Goal: Information Seeking & Learning: Stay updated

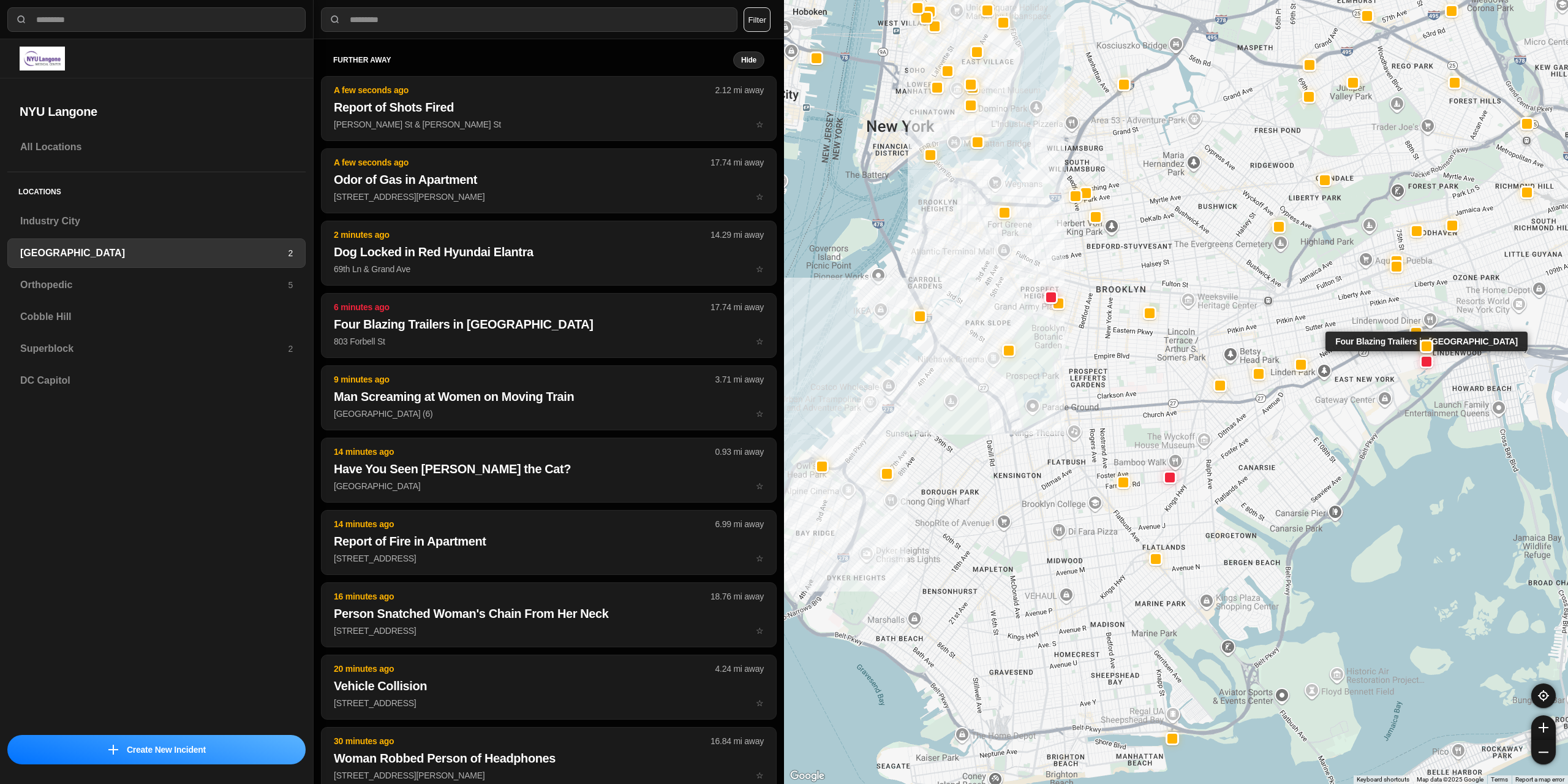
select select "*"
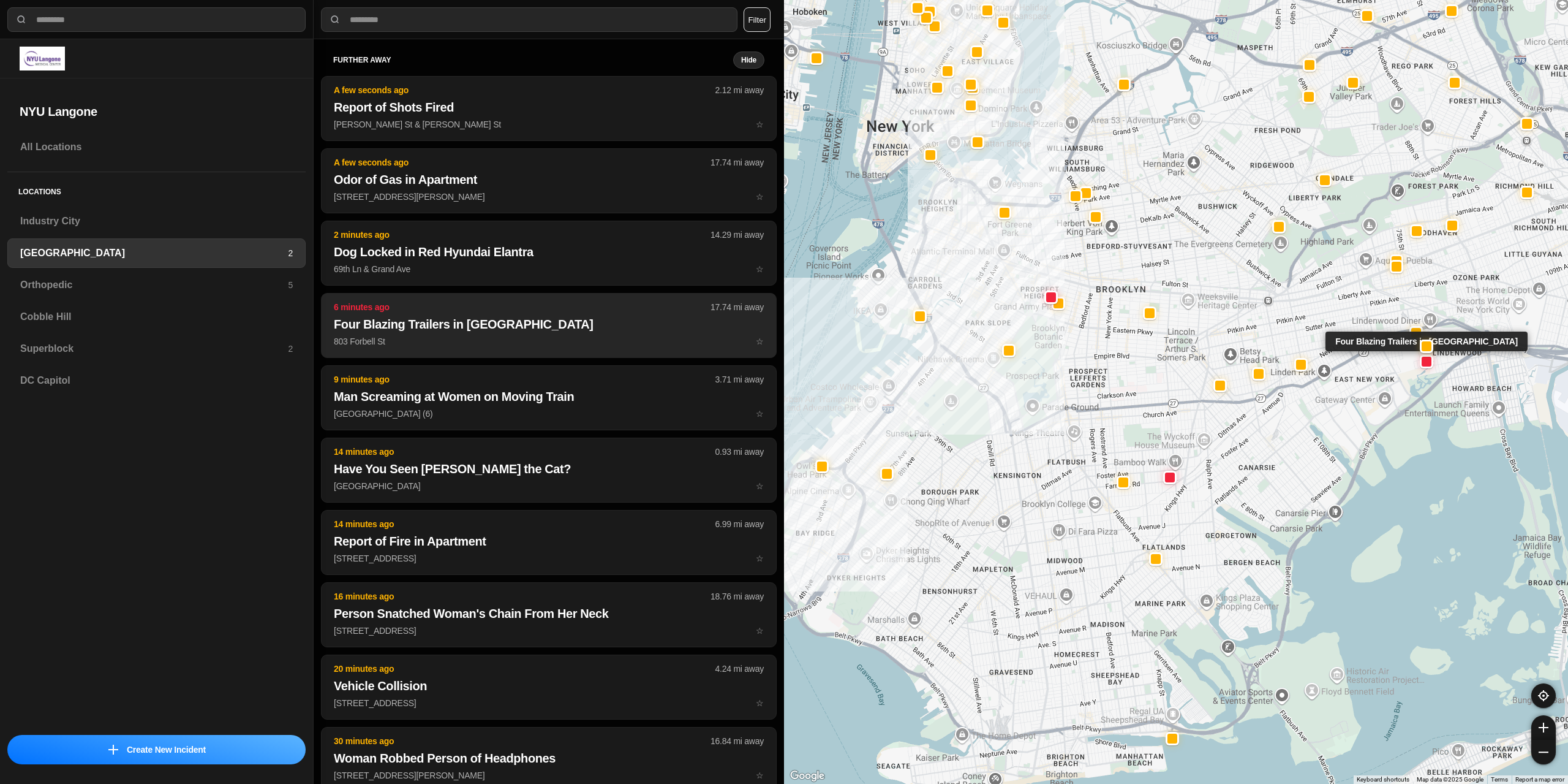
click at [436, 335] on p "803 Forbell St ☆" at bounding box center [548, 341] width 430 height 12
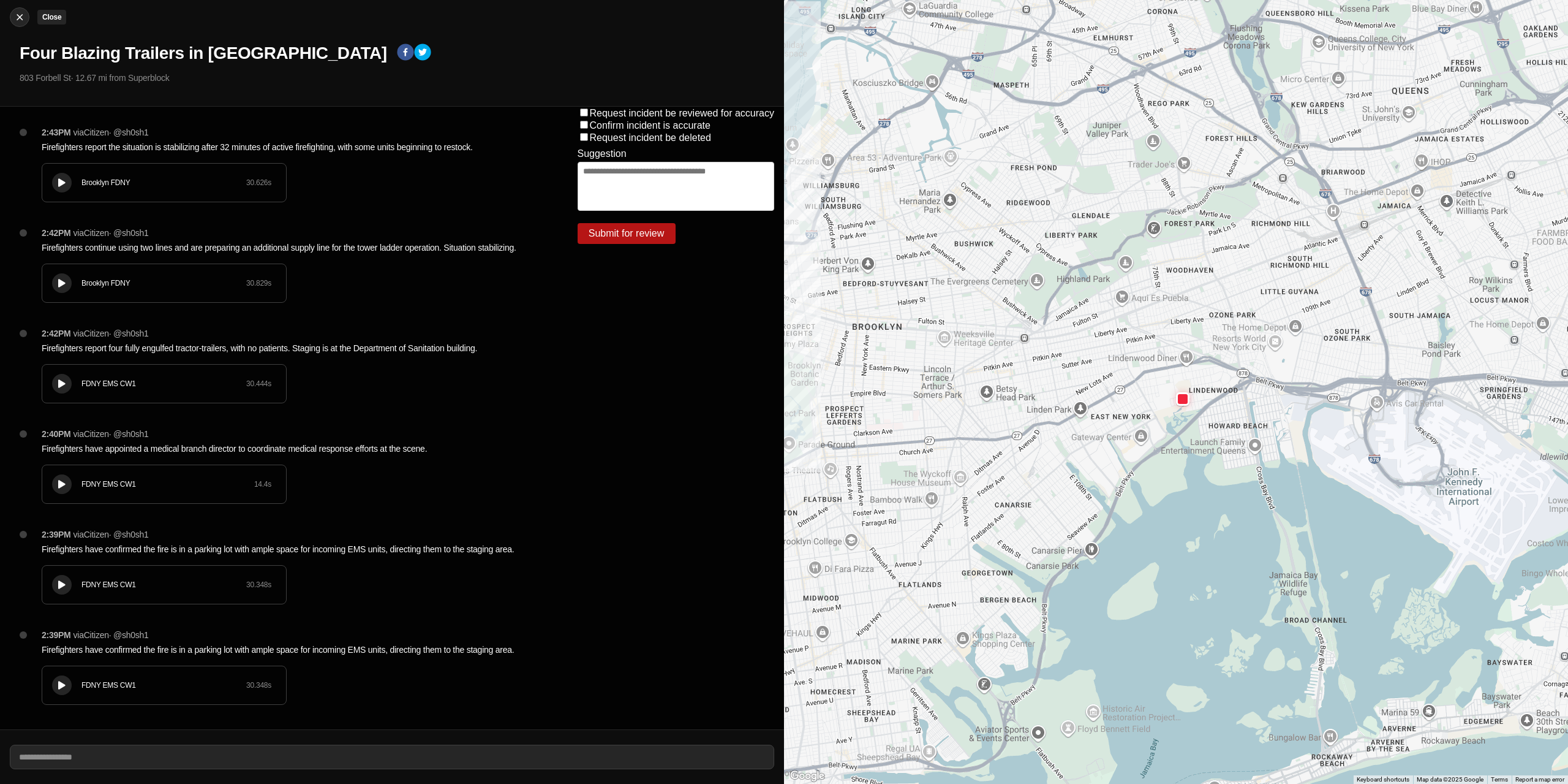
click at [16, 15] on img at bounding box center [19, 16] width 12 height 12
select select "*"
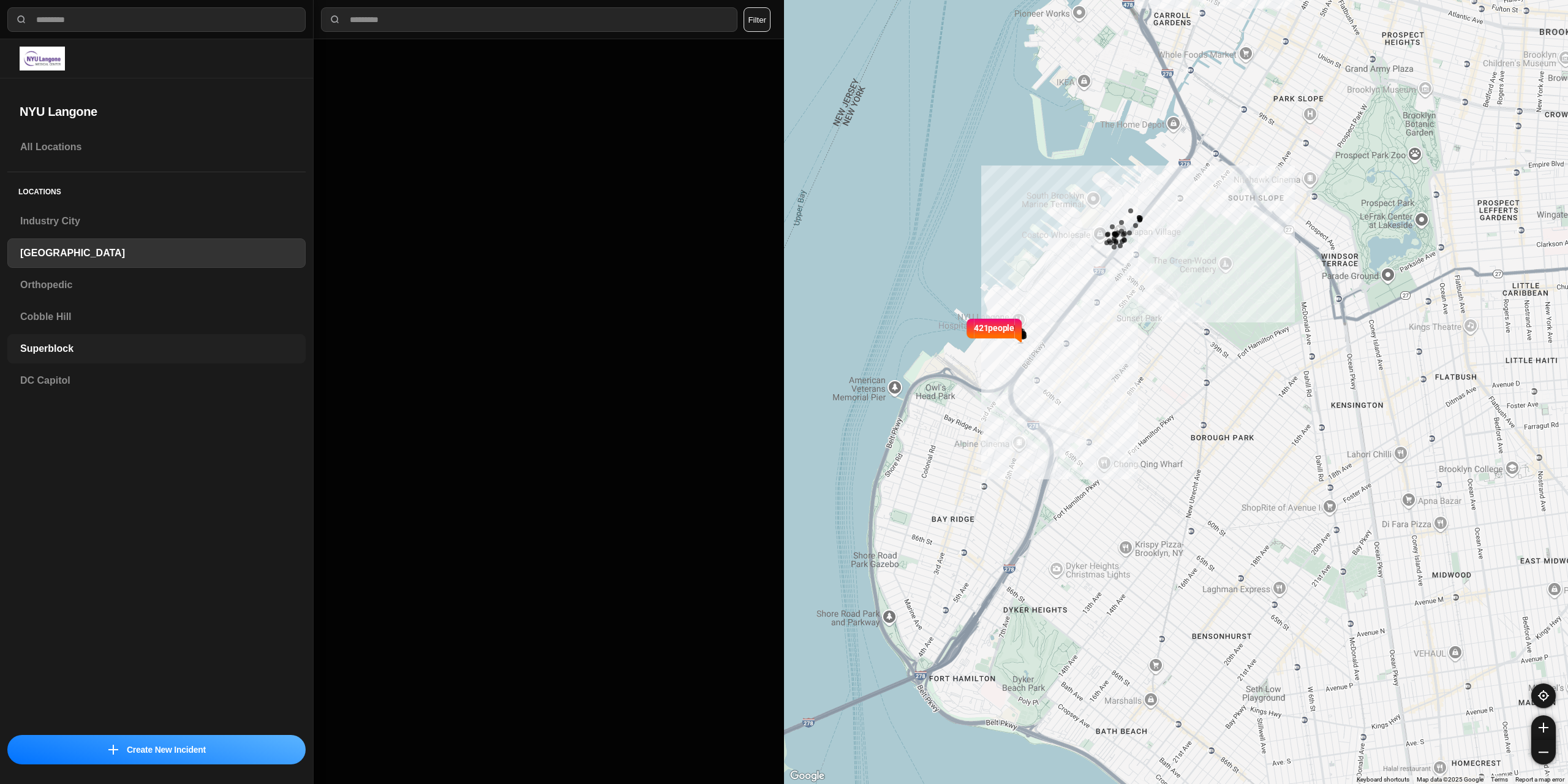
click at [82, 348] on h3 "Superblock" at bounding box center [156, 348] width 272 height 15
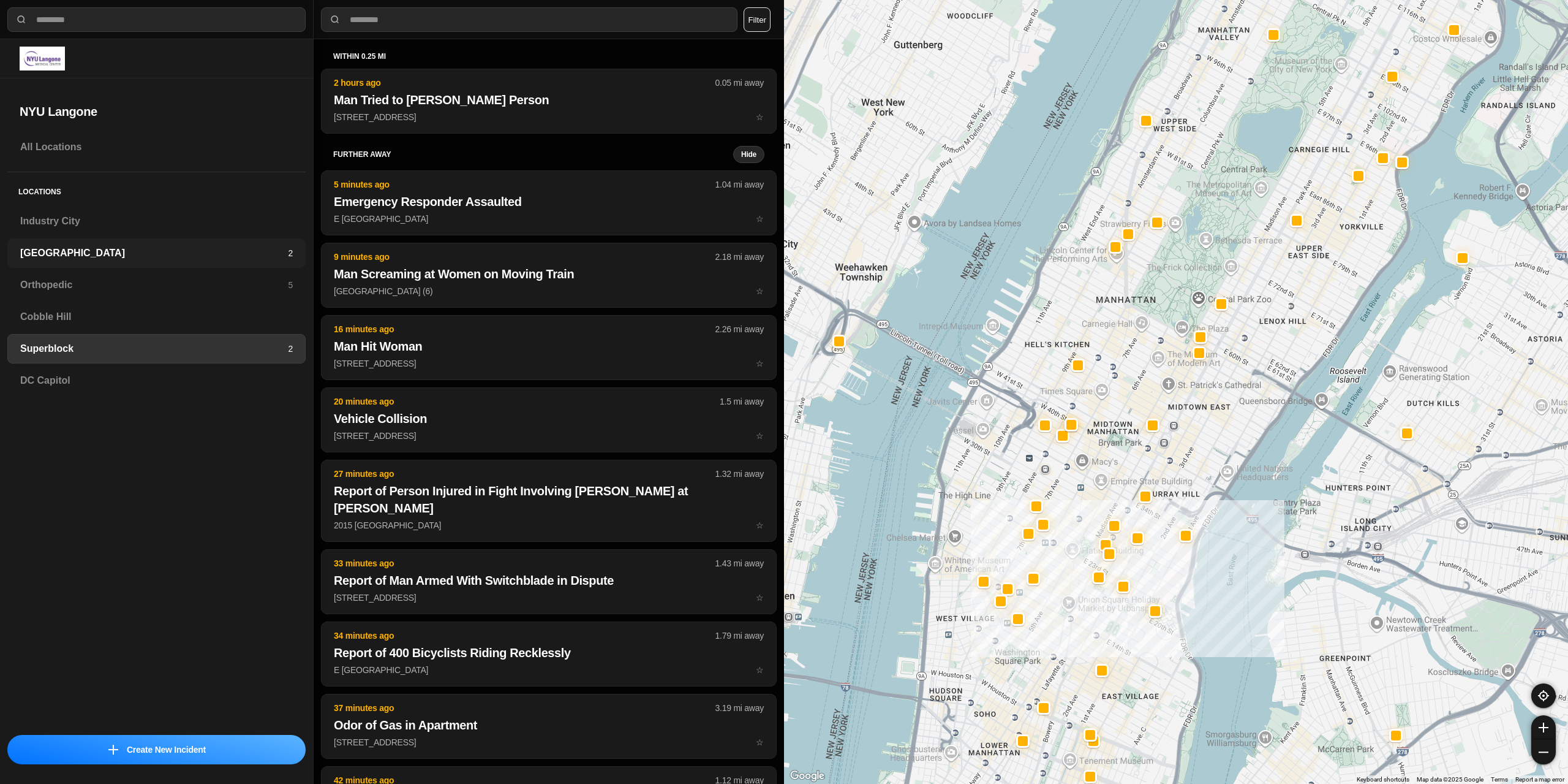
click at [114, 263] on div "Brooklyn 2" at bounding box center [156, 253] width 298 height 29
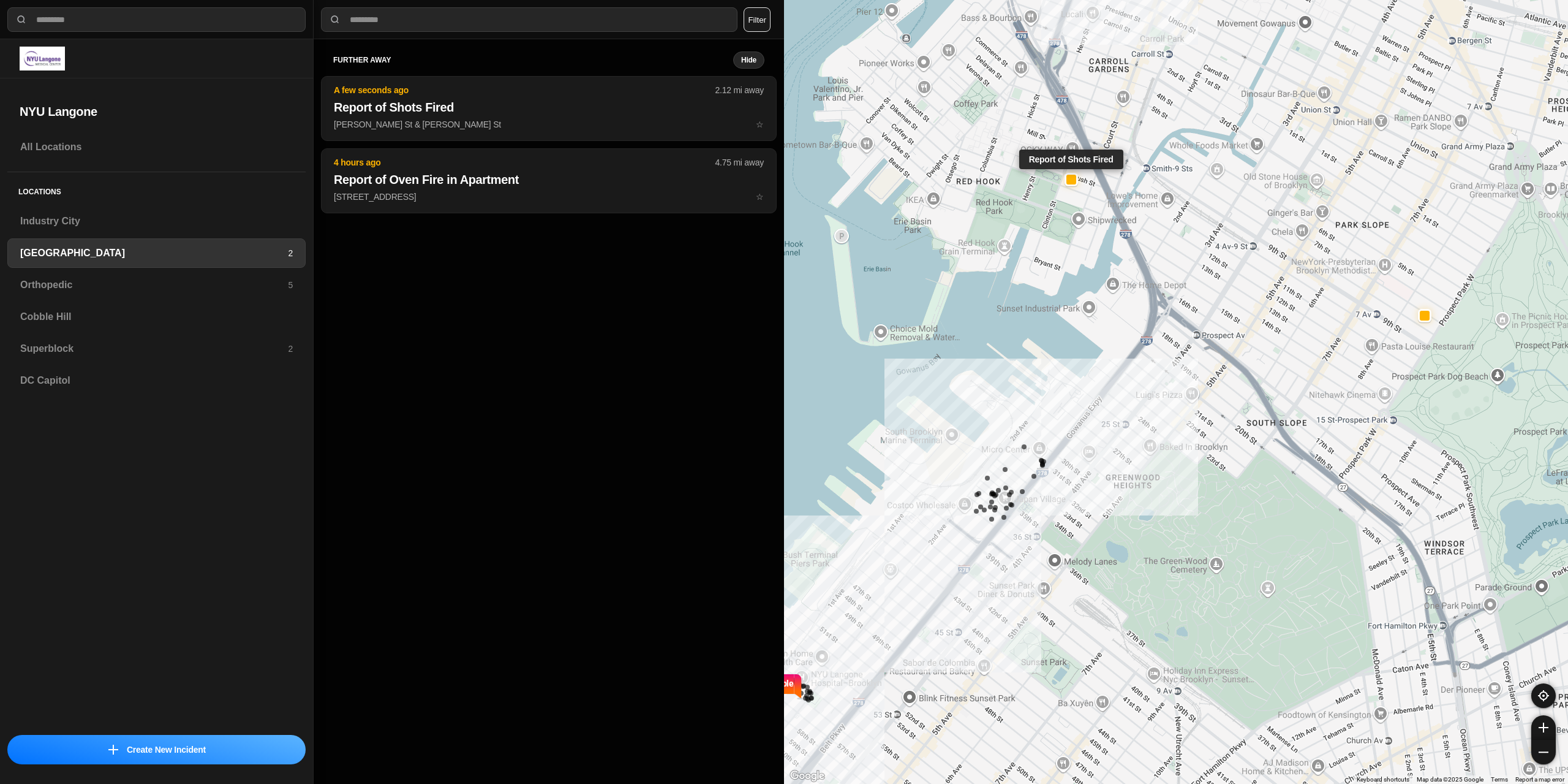
click at [1071, 180] on div at bounding box center [1071, 179] width 10 height 10
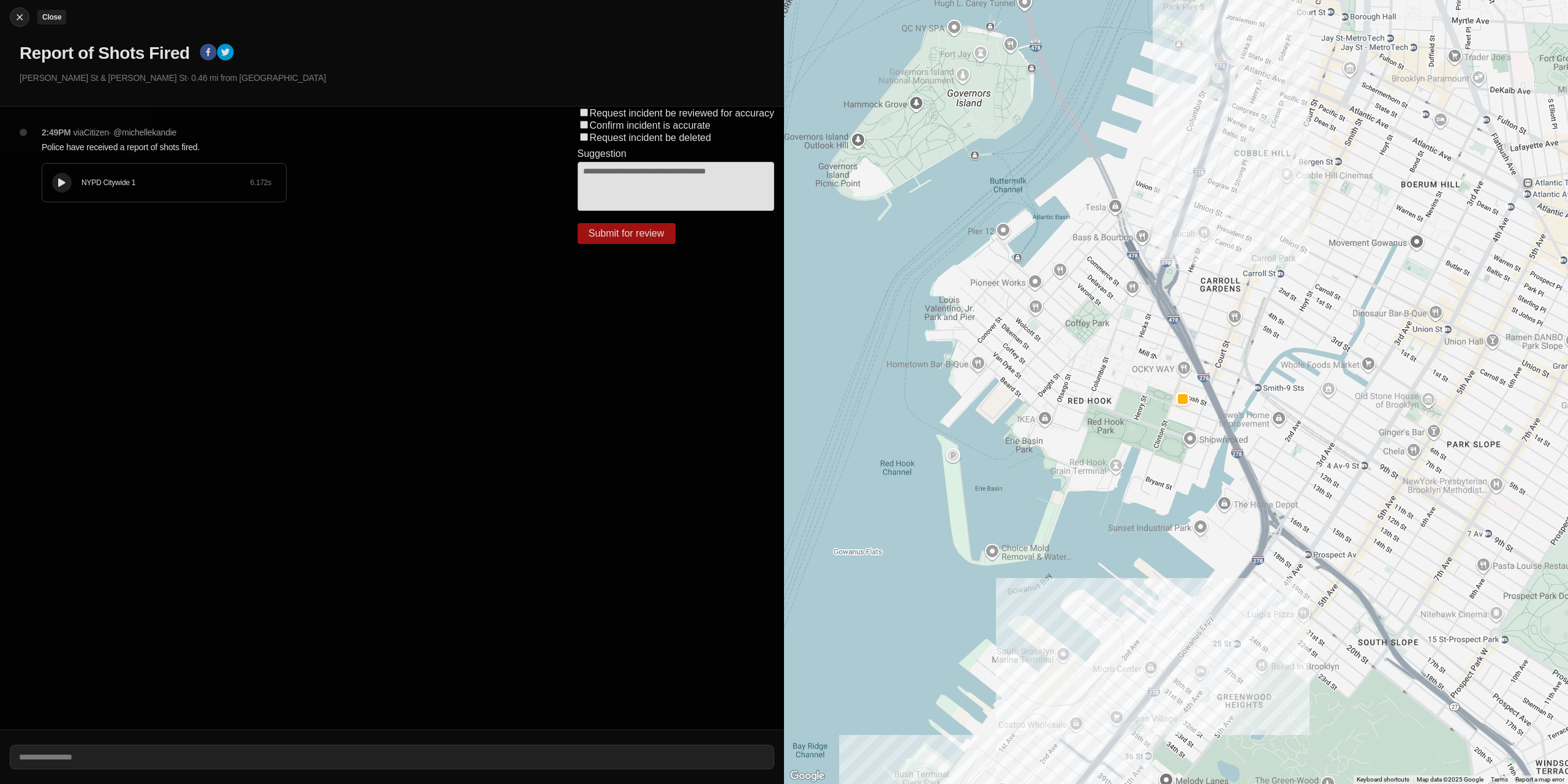
click at [19, 12] on img at bounding box center [19, 16] width 12 height 12
select select "*"
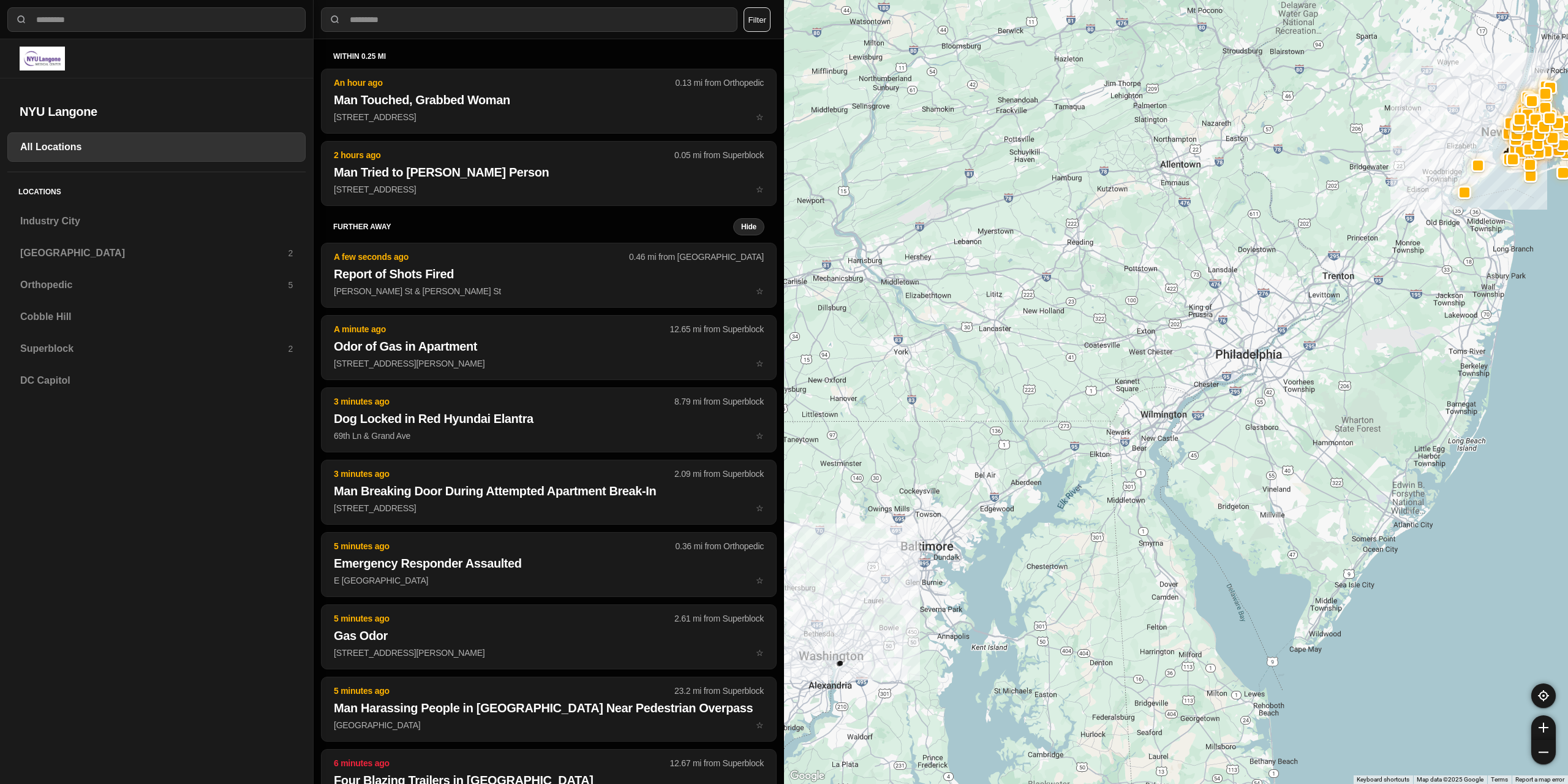
click at [68, 253] on h3 "[GEOGRAPHIC_DATA]" at bounding box center [154, 253] width 268 height 15
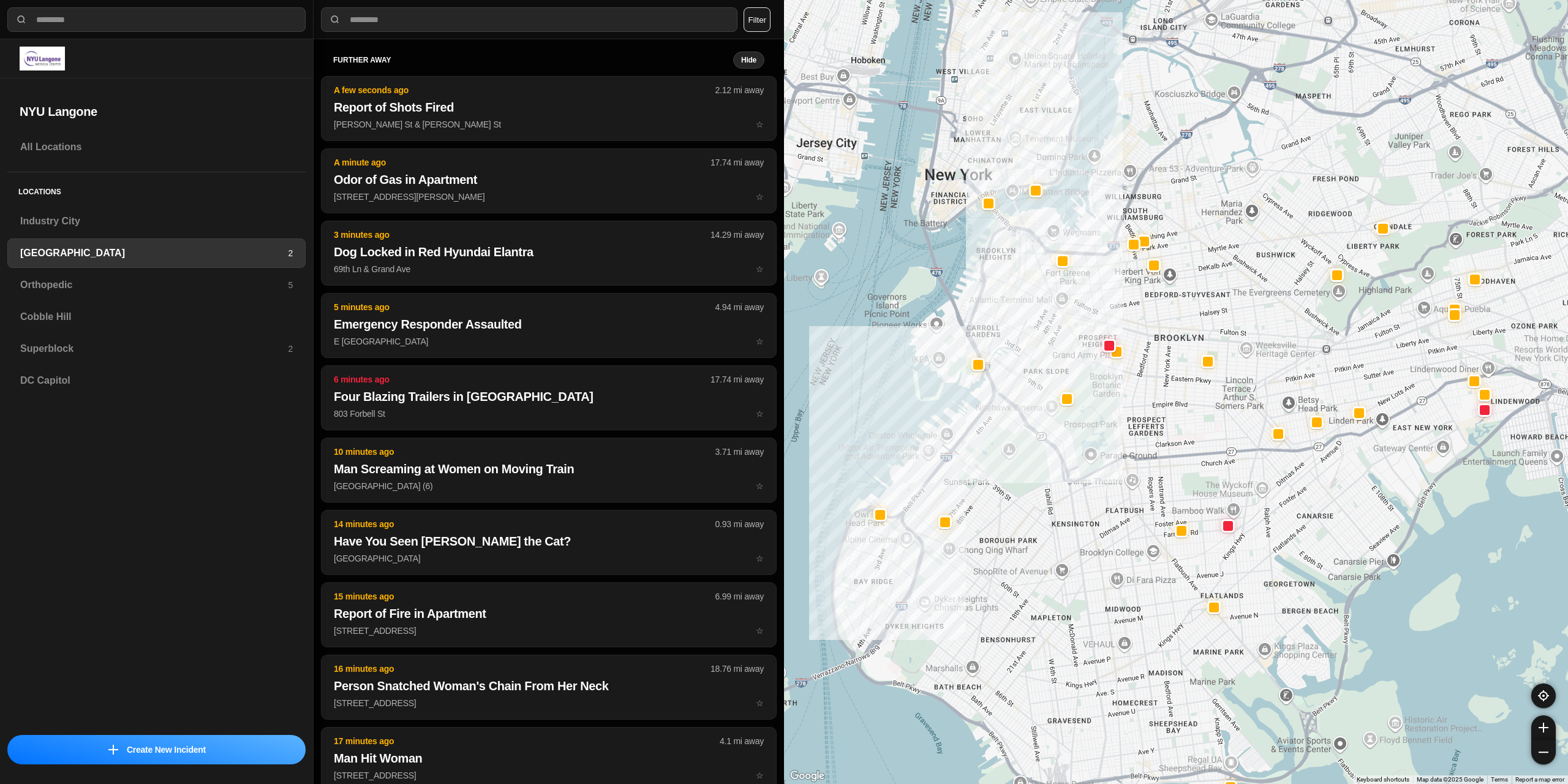
drag, startPoint x: 876, startPoint y: 478, endPoint x: 866, endPoint y: 503, distance: 26.9
click at [866, 503] on div at bounding box center [1175, 392] width 784 height 784
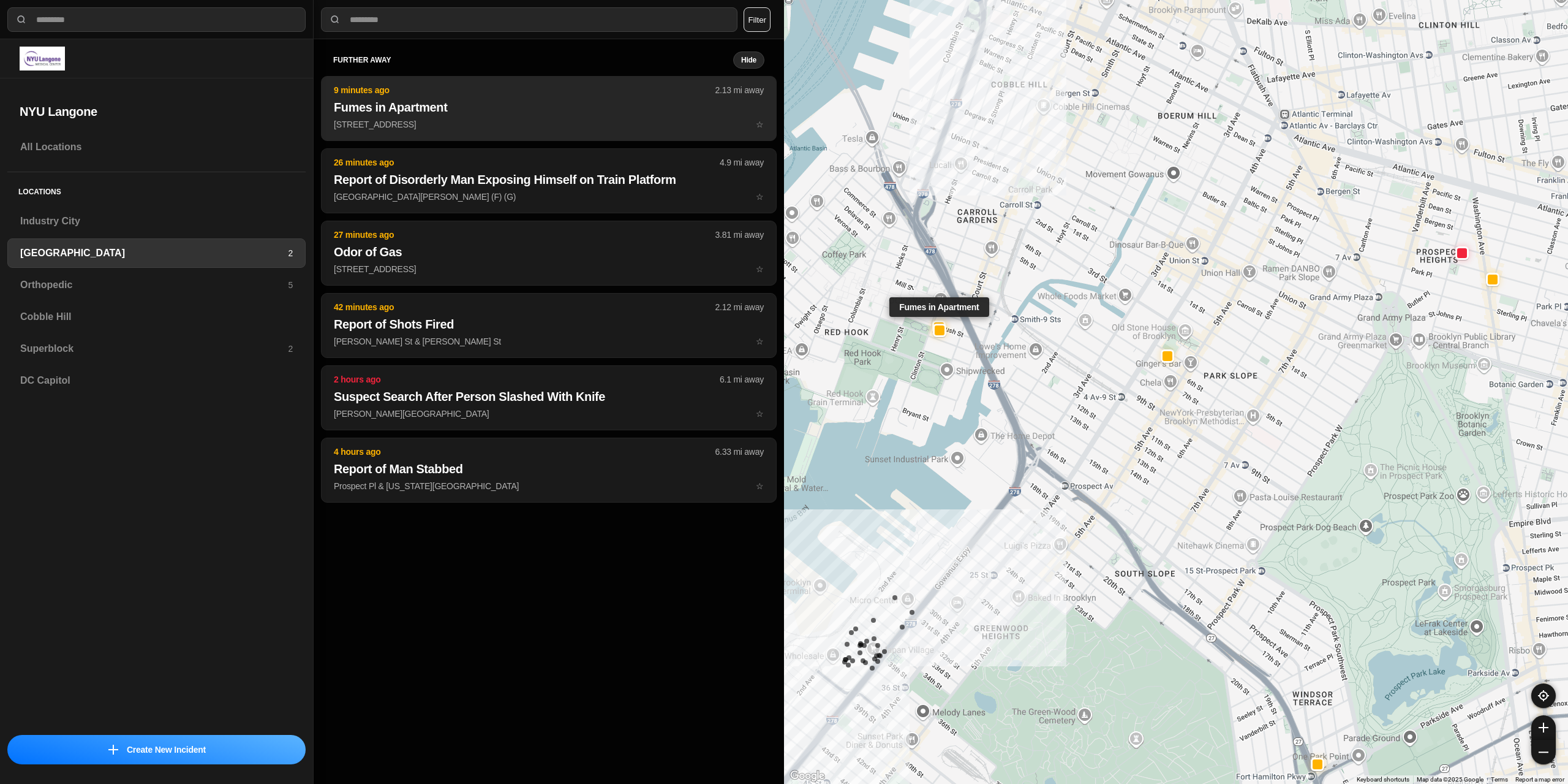
click at [493, 128] on p "[STREET_ADDRESS] ☆" at bounding box center [548, 124] width 430 height 12
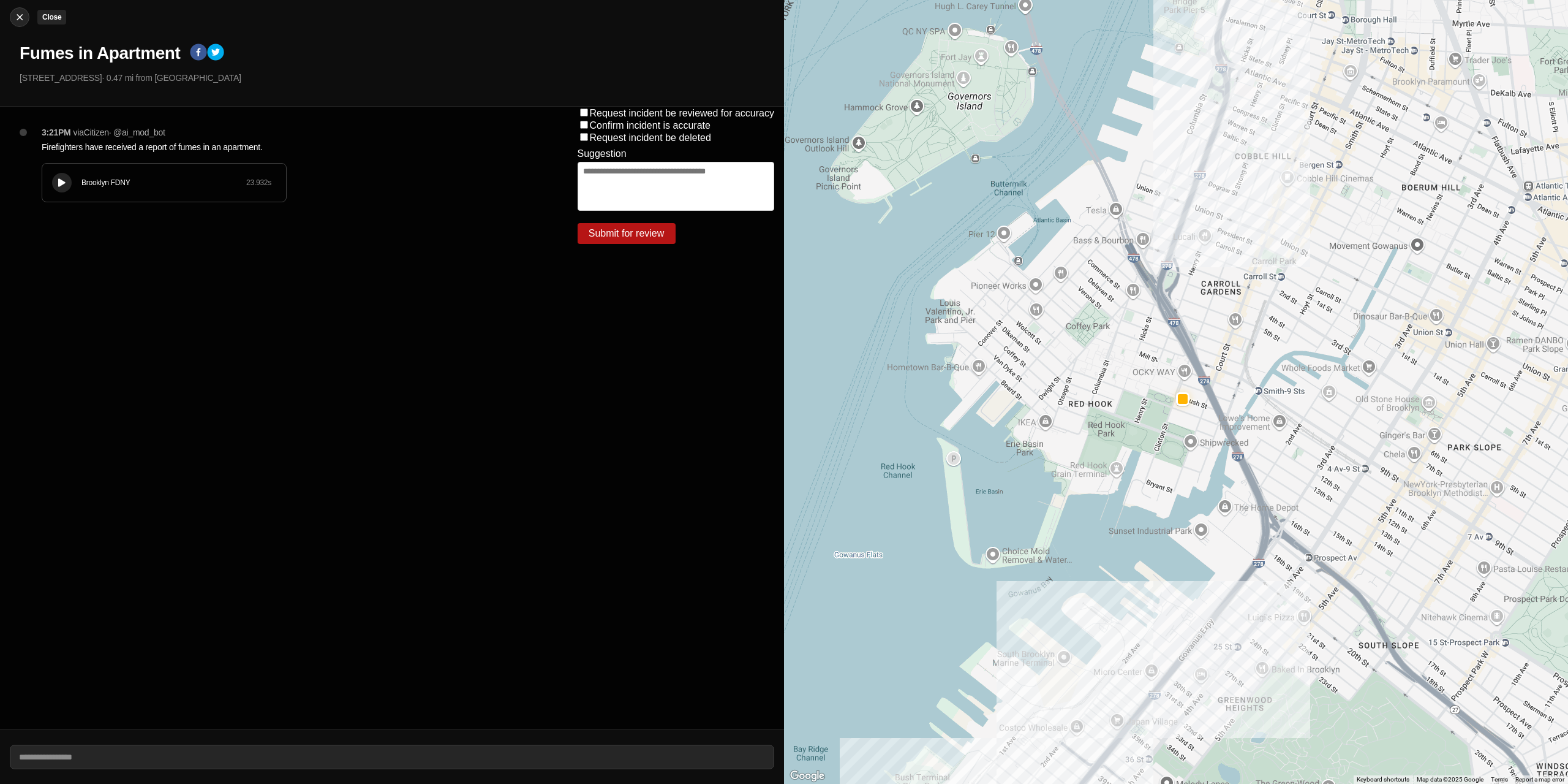
click at [20, 13] on img at bounding box center [19, 16] width 12 height 12
select select "*"
